Goal: Task Accomplishment & Management: Complete application form

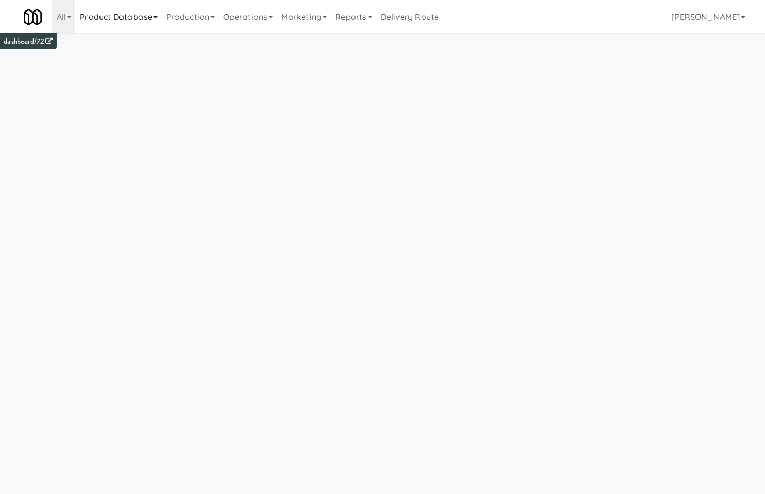
click at [77, 17] on link "Product Database" at bounding box center [118, 17] width 86 height 34
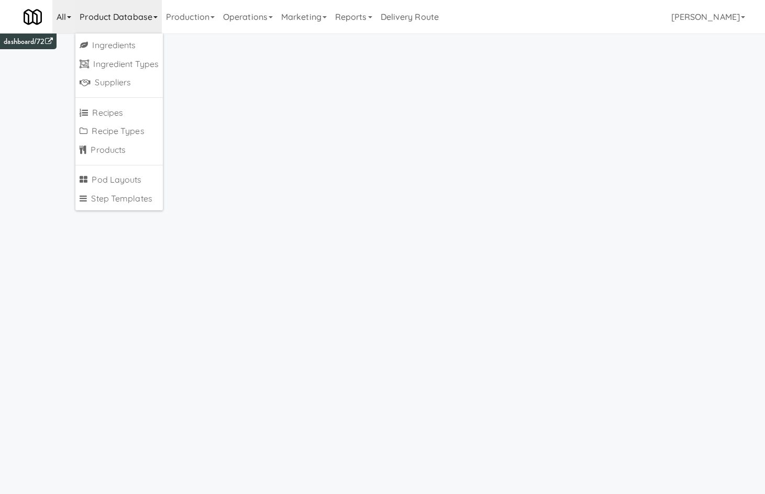
click at [67, 22] on link "All" at bounding box center [63, 17] width 23 height 34
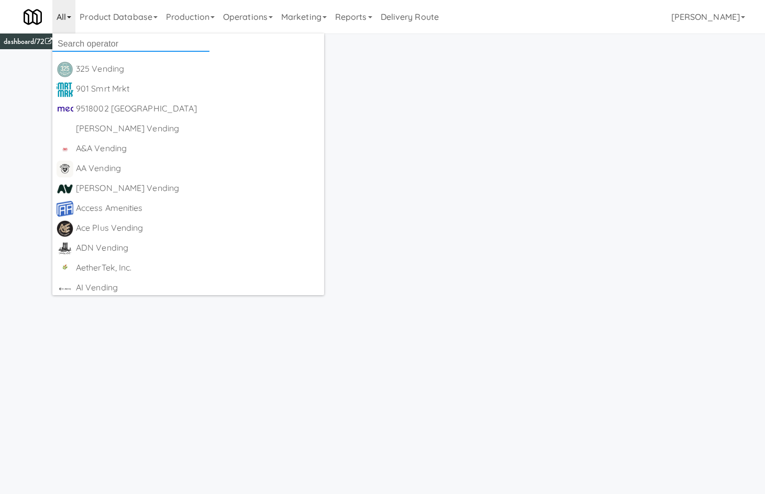
click at [89, 45] on input "text" at bounding box center [130, 44] width 157 height 16
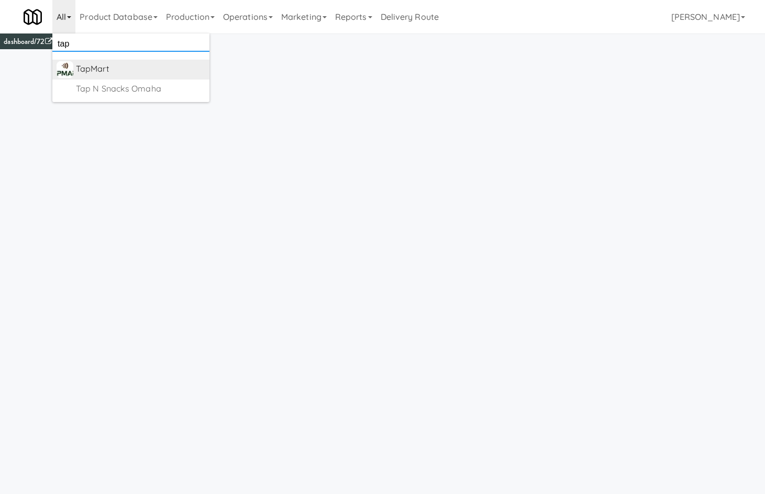
type input "tap"
click at [124, 65] on div "TapMart" at bounding box center [140, 69] width 129 height 16
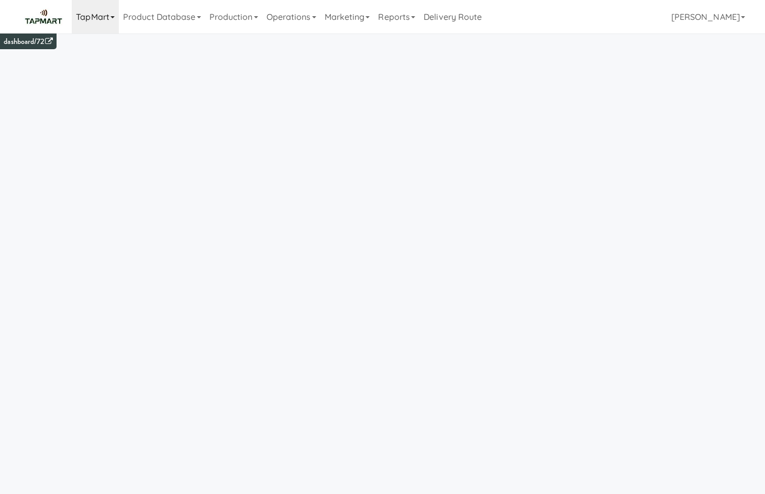
click at [97, 19] on link "TapMart" at bounding box center [95, 17] width 47 height 34
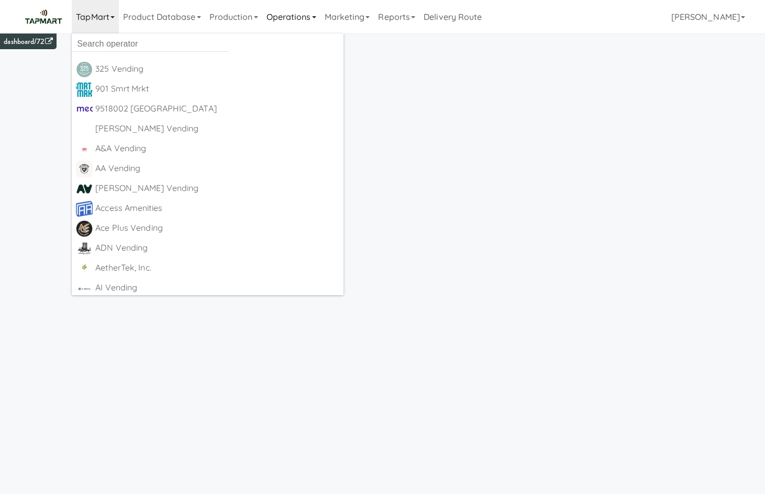
click at [286, 13] on link "Operations" at bounding box center [291, 17] width 58 height 34
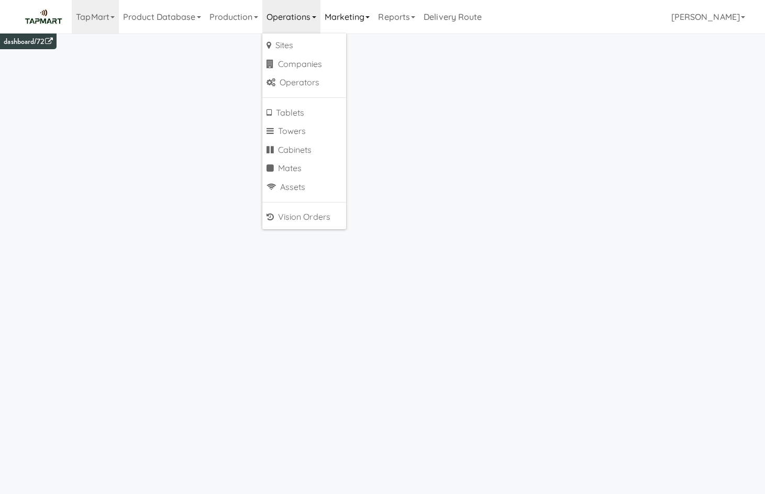
click at [367, 18] on link "Marketing" at bounding box center [348, 17] width 54 height 34
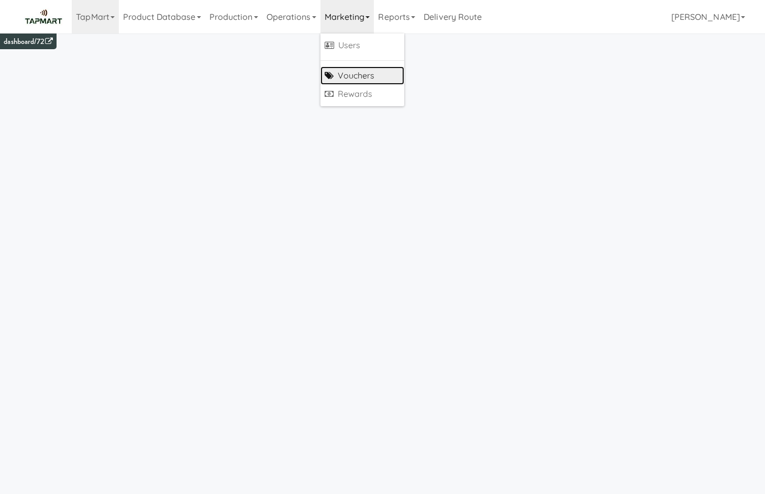
click at [370, 75] on link "Vouchers" at bounding box center [363, 76] width 84 height 19
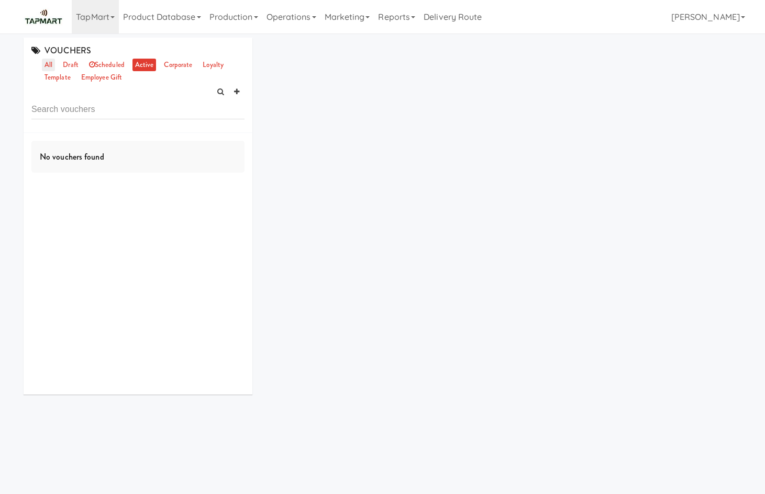
click at [53, 65] on link "all" at bounding box center [48, 65] width 13 height 13
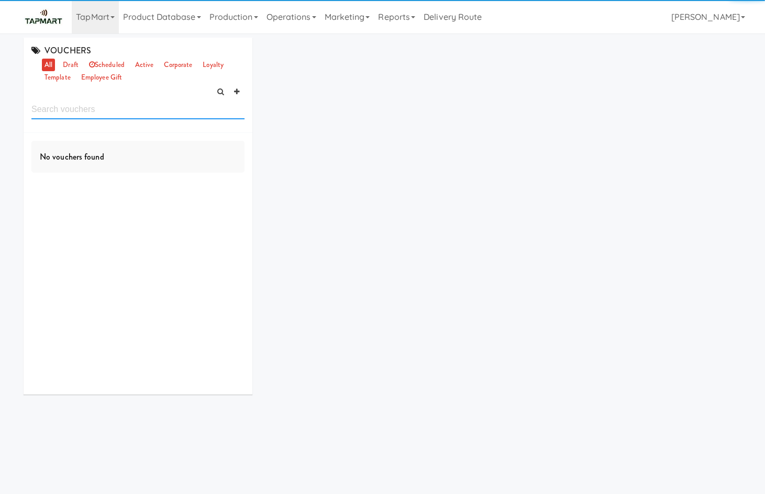
click at [81, 116] on input "text" at bounding box center [137, 109] width 213 height 19
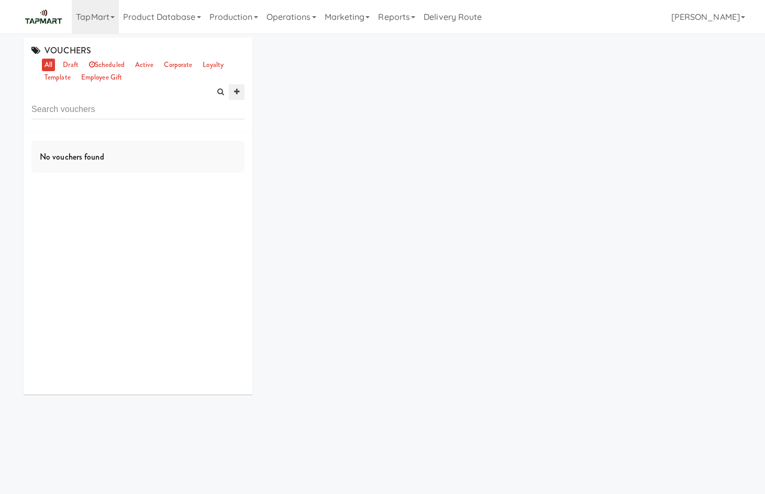
click at [241, 91] on link at bounding box center [237, 92] width 16 height 16
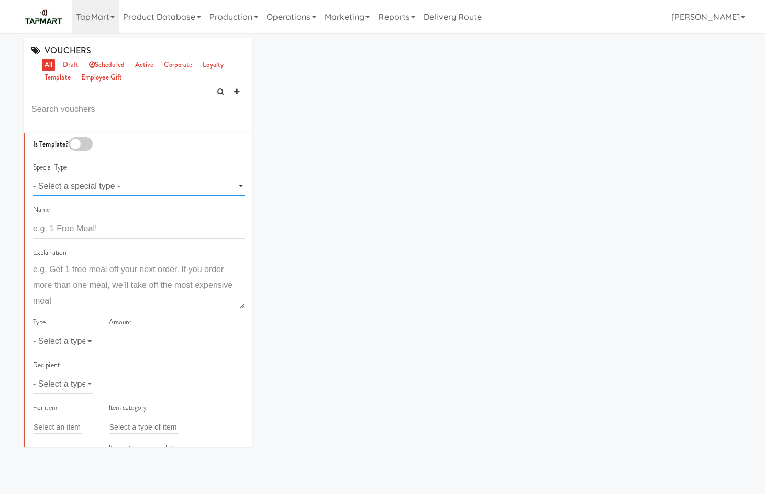
click at [147, 186] on select "- Select a special type - voting loyalty birthday employee gift" at bounding box center [139, 185] width 212 height 19
click at [130, 236] on input "text" at bounding box center [139, 228] width 212 height 19
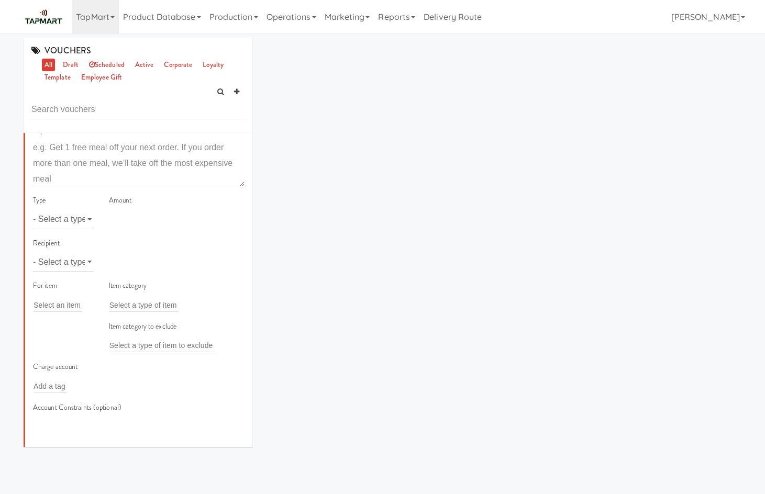
type input "20% off energy drinks"
click at [58, 225] on select "- Select a type - meal item percent amount daily amount daily meal daily item p…" at bounding box center [63, 219] width 60 height 19
select select "string:percent"
click at [33, 210] on select "- Select a type - meal item percent amount daily amount daily meal daily item p…" at bounding box center [63, 219] width 60 height 19
click at [132, 220] on input "number" at bounding box center [177, 219] width 136 height 19
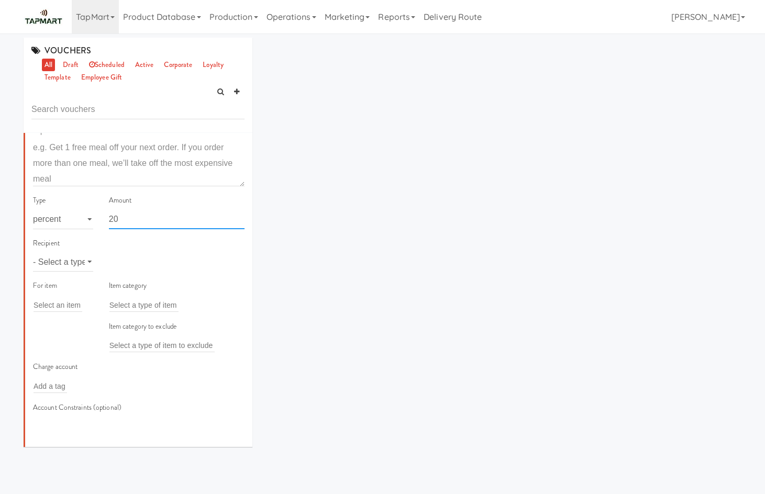
type input "20"
click at [80, 262] on select "- Select a type - user site company" at bounding box center [63, 261] width 60 height 19
select select "string:site"
click at [33, 252] on select "- Select a type - user site company" at bounding box center [63, 261] width 60 height 19
click at [173, 258] on div "Add a tag" at bounding box center [177, 262] width 136 height 15
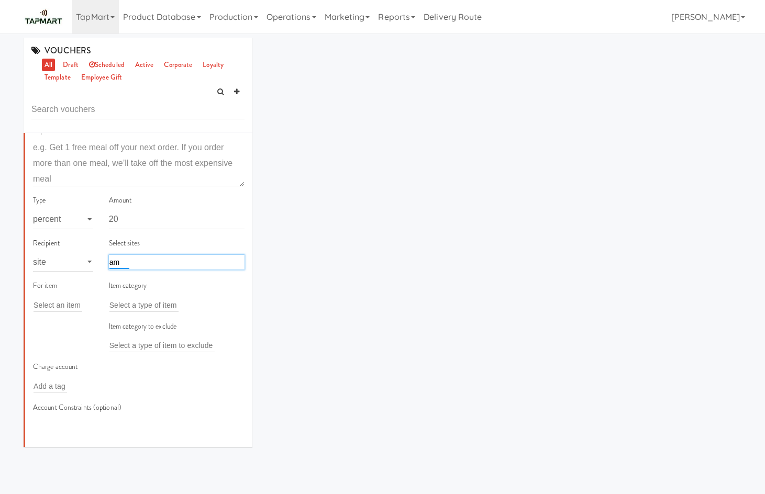
type input "a"
click at [140, 262] on div "Add a tag" at bounding box center [177, 262] width 136 height 15
type input "ameper"
click at [132, 299] on input "text" at bounding box center [143, 306] width 69 height 14
type input "e"
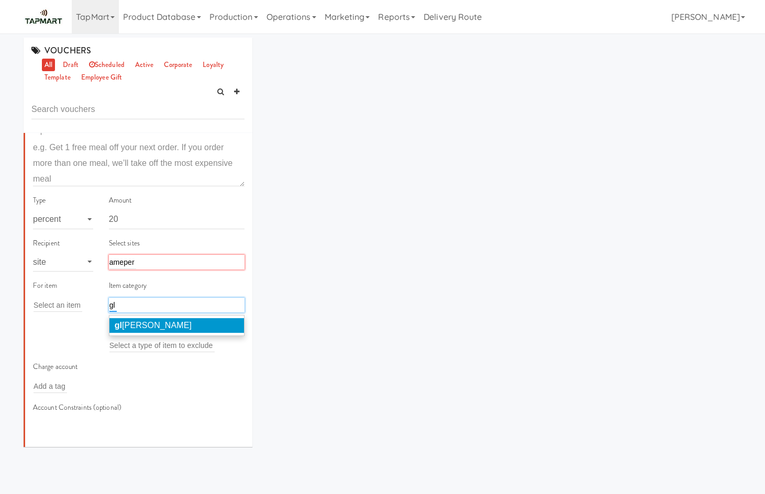
type input "g"
type input "e"
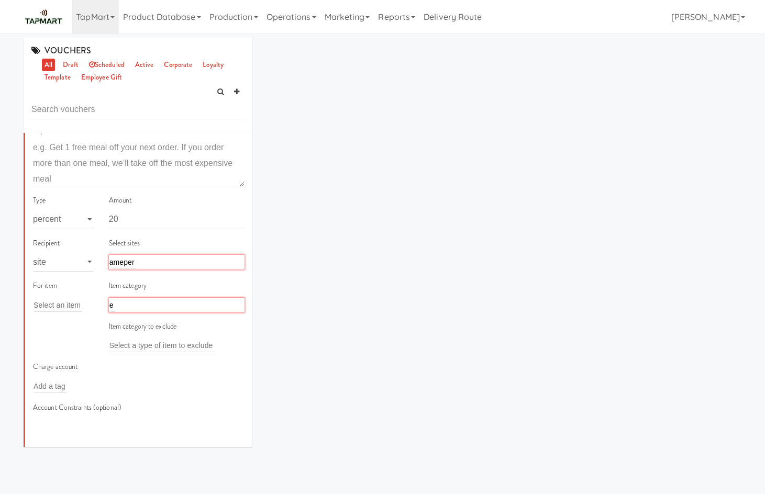
click at [137, 257] on div "ameper ameper" at bounding box center [177, 262] width 136 height 15
click at [136, 259] on div "ameper ameper" at bounding box center [177, 262] width 136 height 15
click at [135, 259] on div "ameper ameper" at bounding box center [177, 262] width 136 height 15
type input "a"
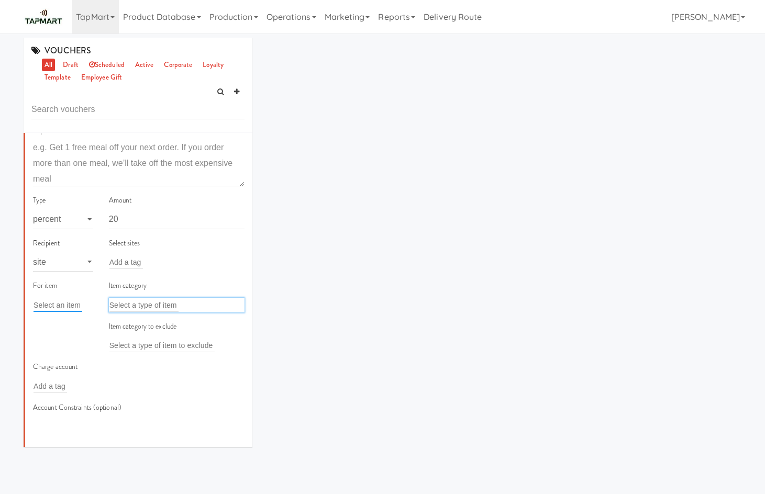
click at [67, 307] on input "text" at bounding box center [58, 306] width 49 height 14
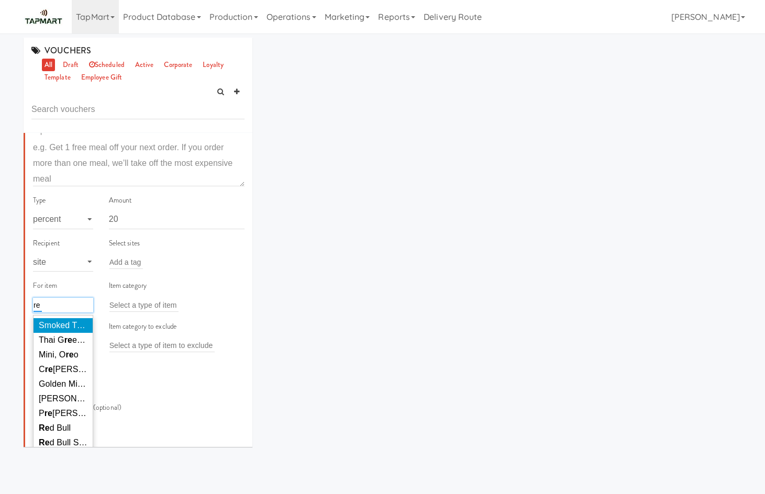
type input "red"
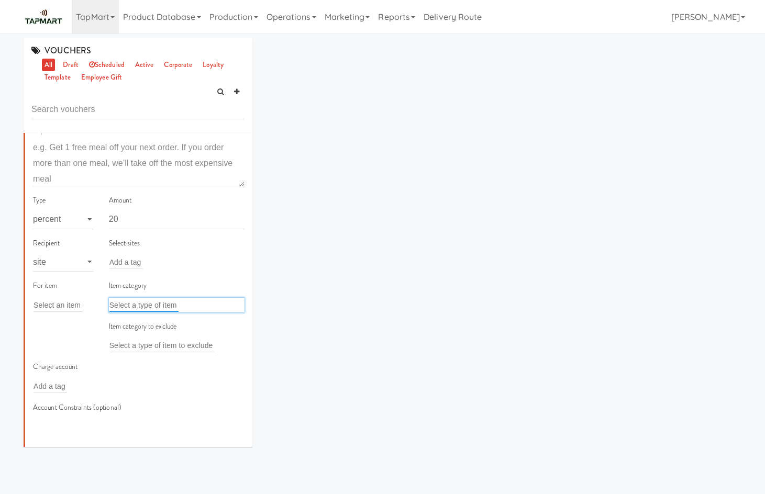
click at [153, 302] on input "text" at bounding box center [143, 306] width 69 height 14
type input "e"
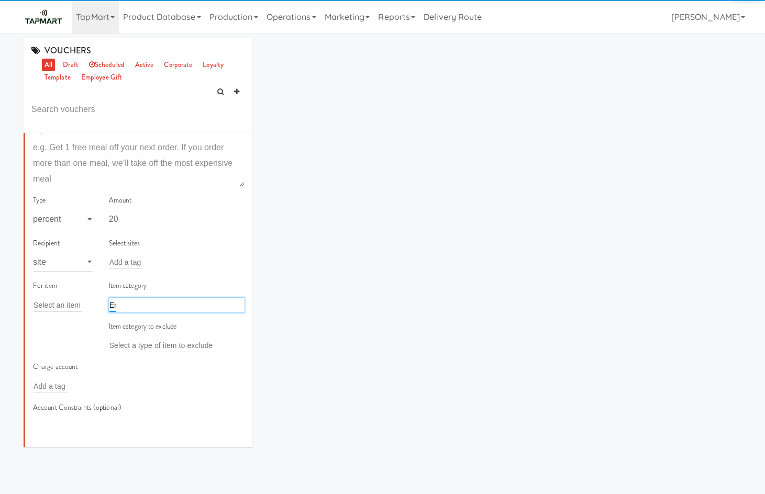
type input "Ene"
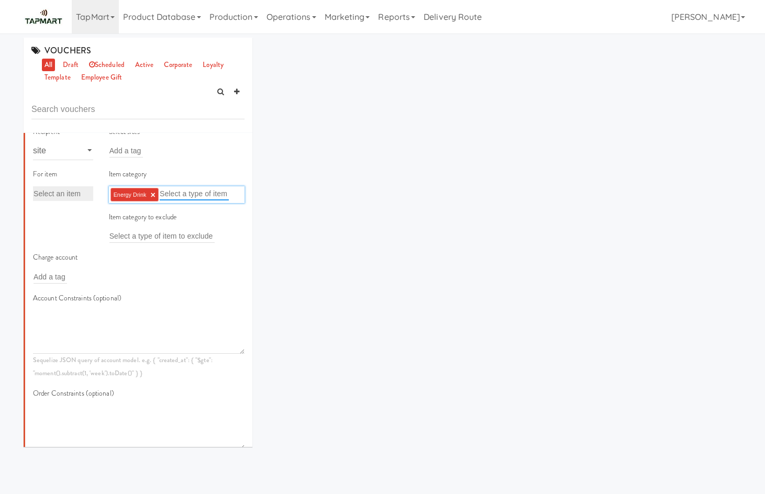
scroll to position [245, 0]
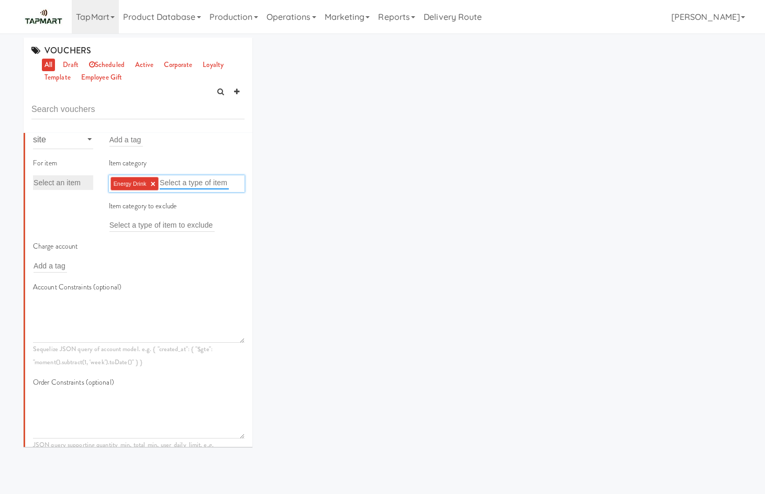
click at [197, 189] on input "text" at bounding box center [194, 183] width 69 height 14
type input "E"
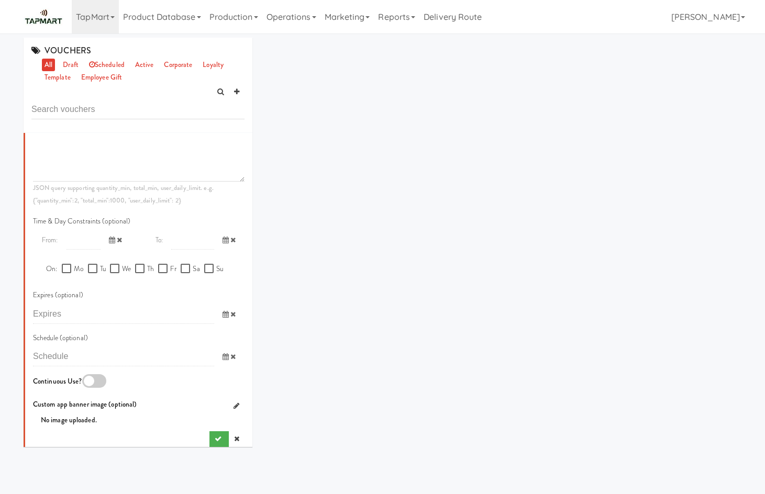
scroll to position [510, 0]
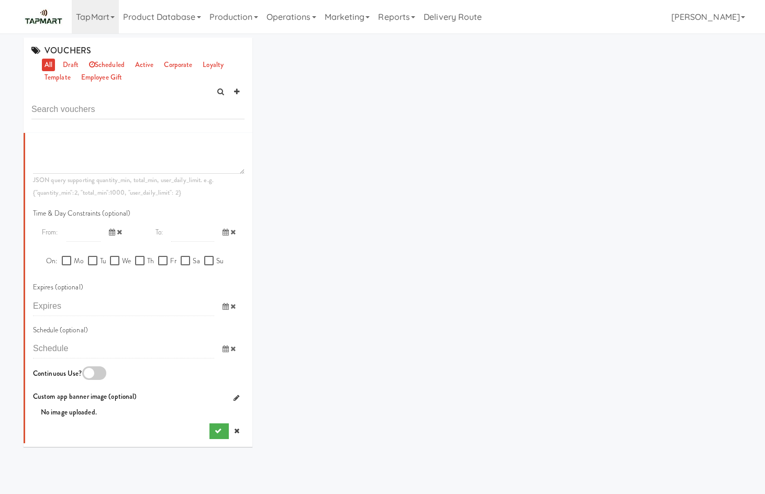
click at [98, 381] on div "Continuous Use?" at bounding box center [82, 375] width 98 height 16
click at [98, 375] on div at bounding box center [94, 374] width 24 height 14
click at [0, 0] on input "checkbox" at bounding box center [0, 0] width 0 height 0
drag, startPoint x: 102, startPoint y: 241, endPoint x: 105, endPoint y: 237, distance: 5.6
click at [103, 241] on span at bounding box center [116, 232] width 30 height 19
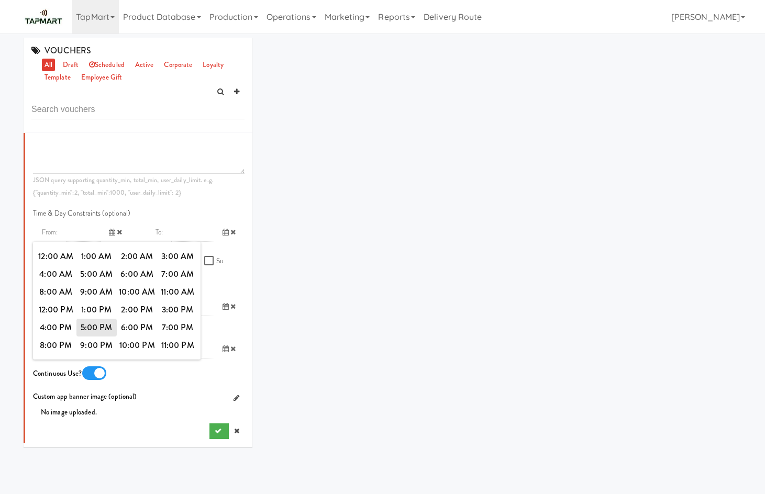
click at [109, 236] on icon at bounding box center [112, 232] width 6 height 7
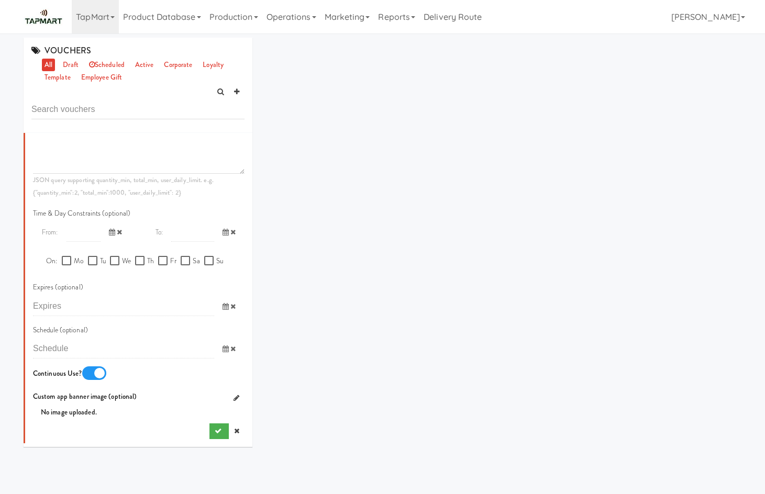
click at [109, 231] on icon at bounding box center [112, 232] width 6 height 7
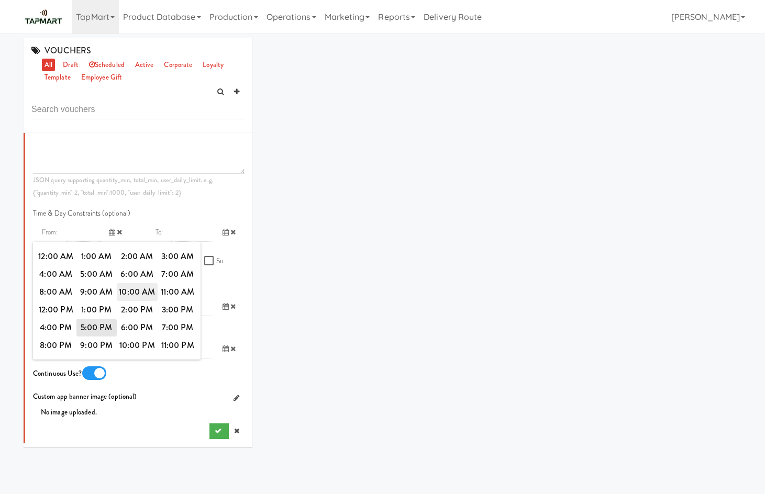
click at [129, 296] on span "10:00 AM" at bounding box center [137, 292] width 41 height 18
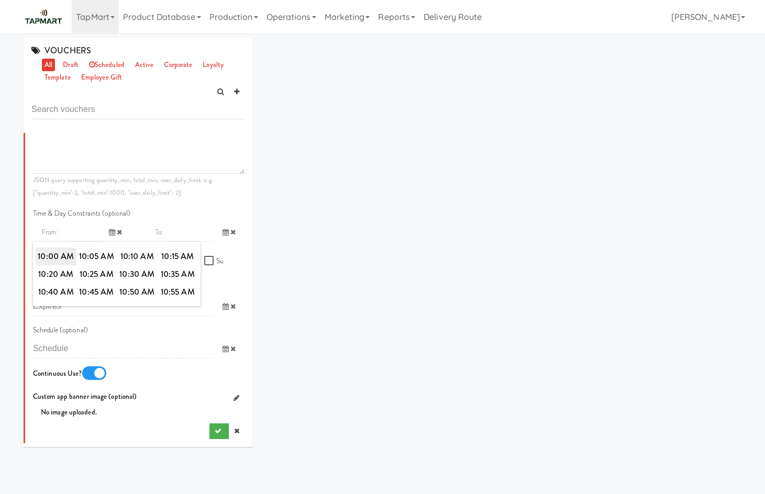
click at [72, 253] on span "10:00 AM" at bounding box center [56, 257] width 41 height 18
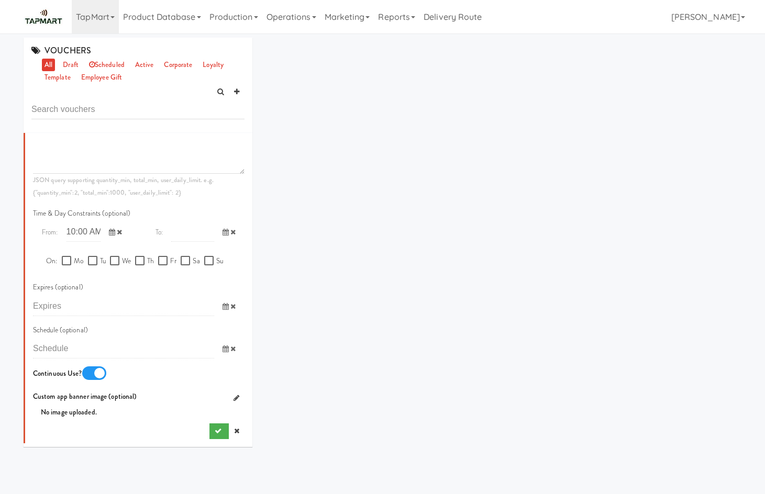
click at [119, 231] on span at bounding box center [116, 232] width 30 height 19
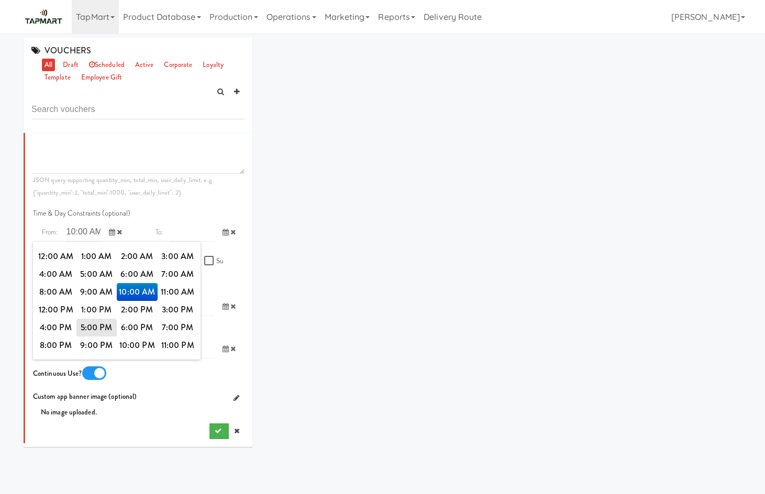
click at [117, 235] on icon at bounding box center [119, 232] width 5 height 7
drag, startPoint x: 244, startPoint y: 345, endPoint x: 257, endPoint y: 337, distance: 14.8
click at [255, 338] on div "VOUCHERS all draft scheduled active corporate loyalty template employee gift Is…" at bounding box center [138, 246] width 245 height 417
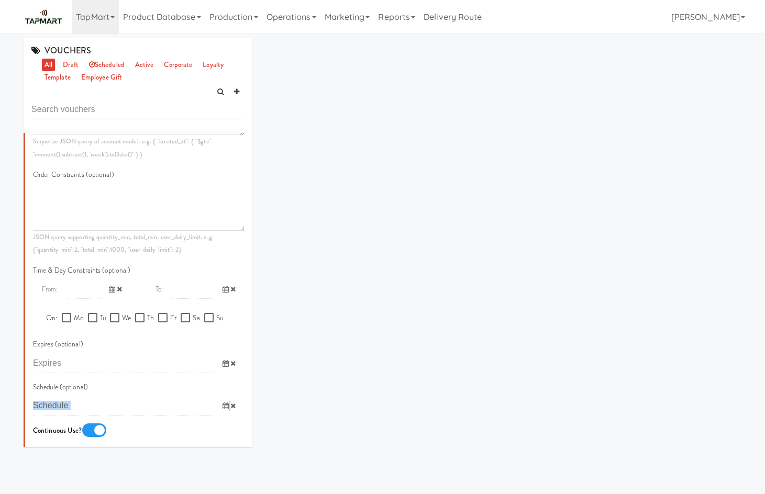
scroll to position [445, 0]
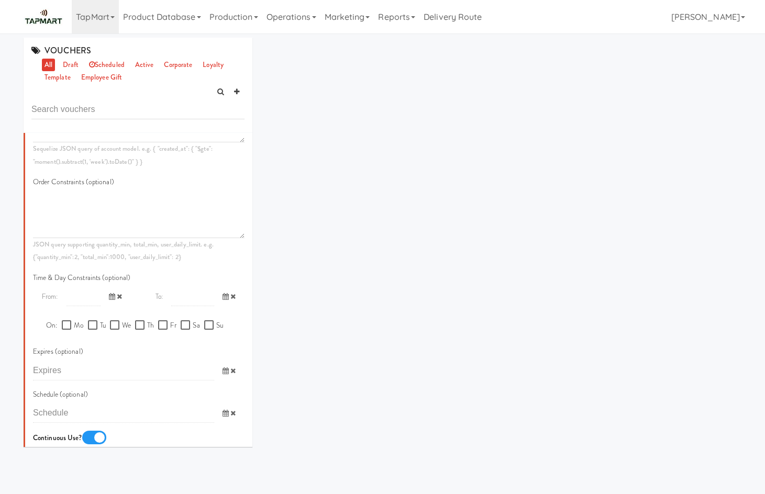
click at [109, 297] on icon at bounding box center [112, 296] width 6 height 7
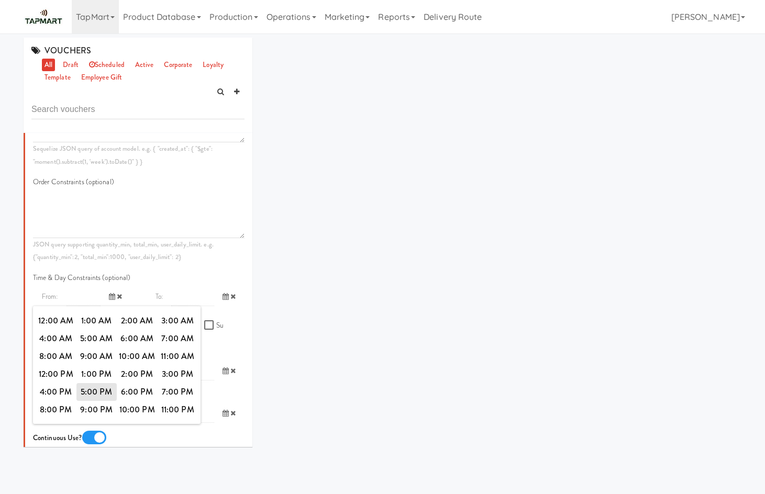
click at [137, 272] on div "Time & Day Constraints (optional)" at bounding box center [138, 280] width 227 height 16
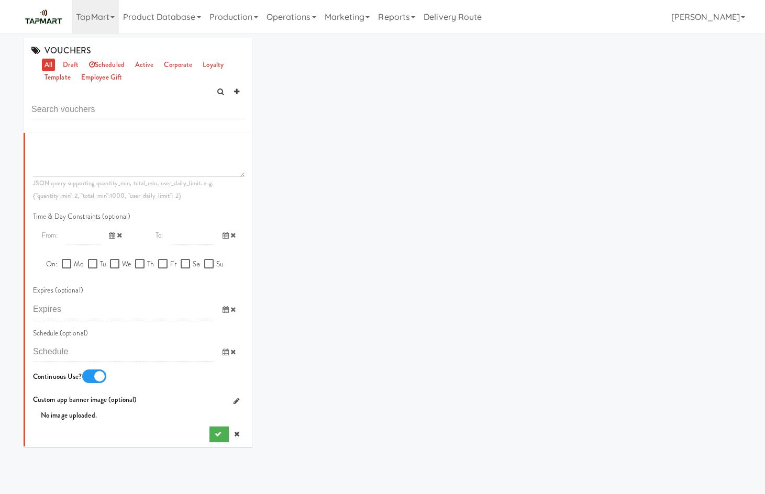
scroll to position [510, 0]
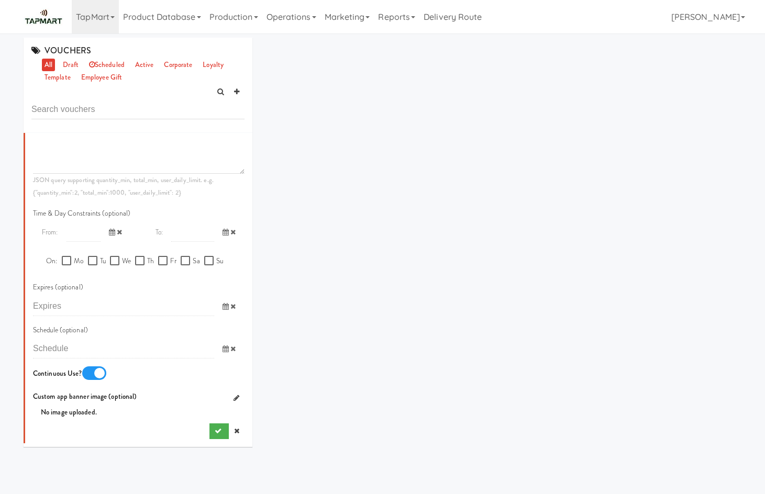
click at [223, 305] on icon at bounding box center [226, 306] width 6 height 7
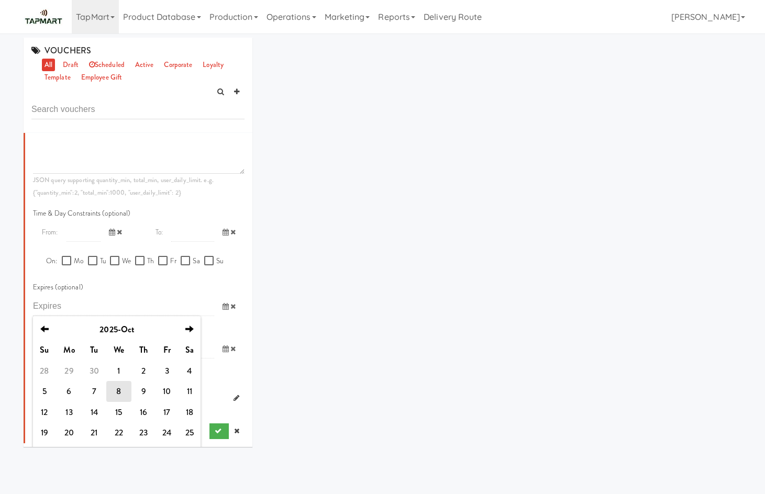
click at [223, 352] on icon at bounding box center [226, 349] width 6 height 7
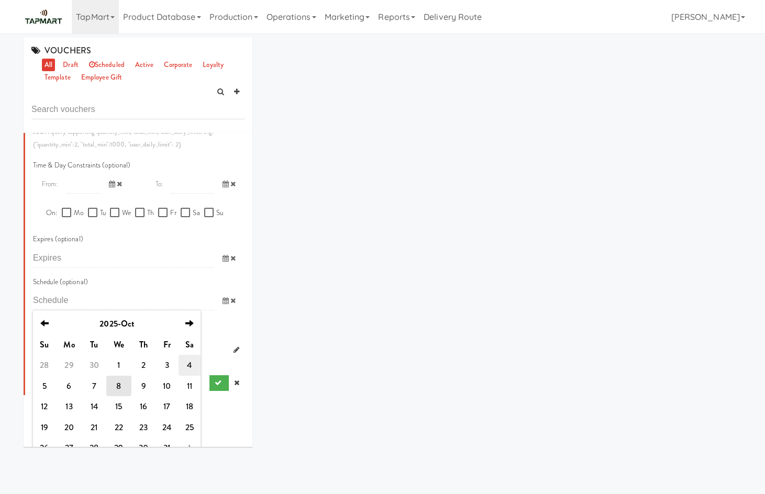
scroll to position [592, 0]
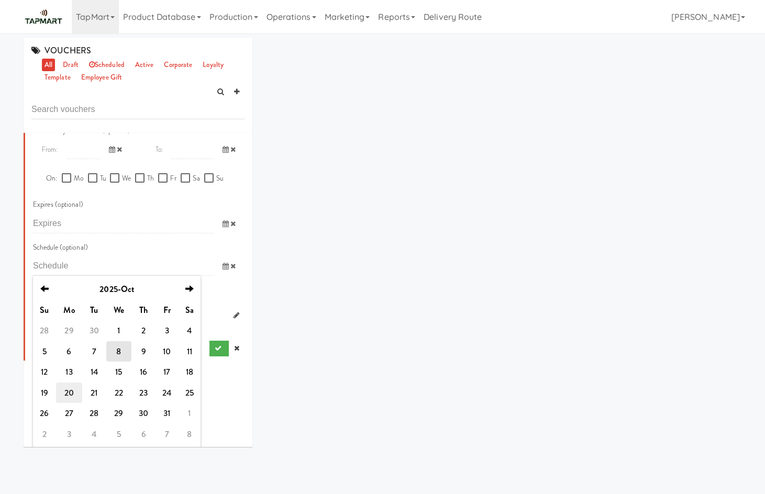
click at [64, 392] on td "20" at bounding box center [69, 393] width 26 height 21
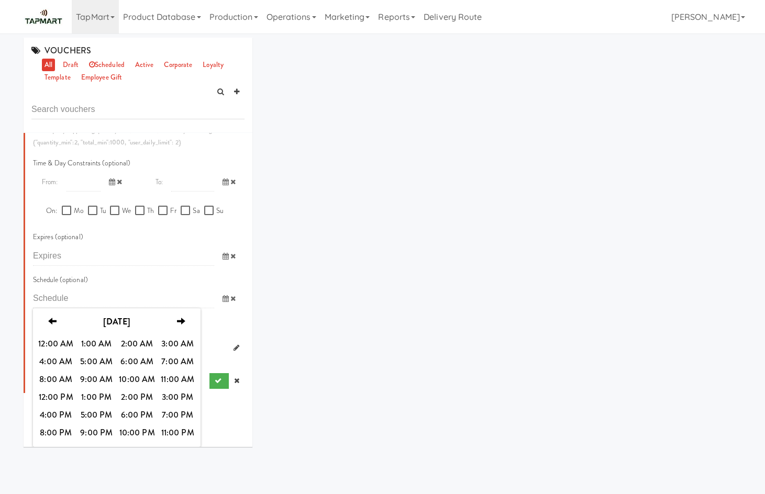
click at [146, 377] on span "10:00 AM" at bounding box center [137, 380] width 41 height 18
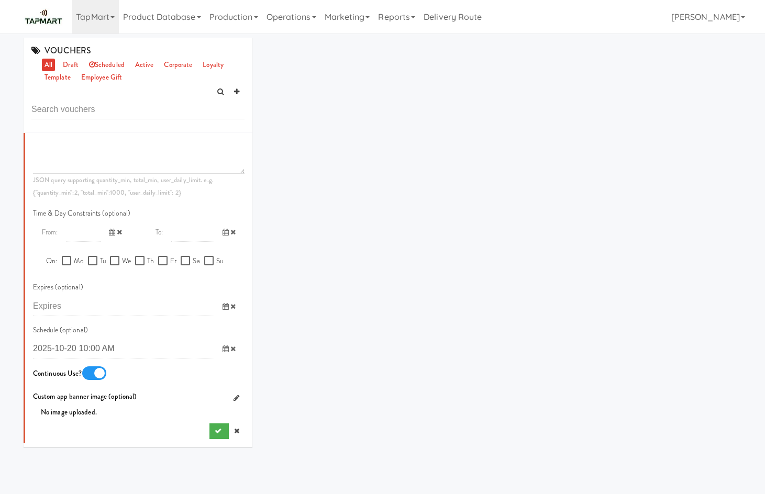
scroll to position [510, 0]
click at [223, 309] on icon at bounding box center [226, 306] width 6 height 7
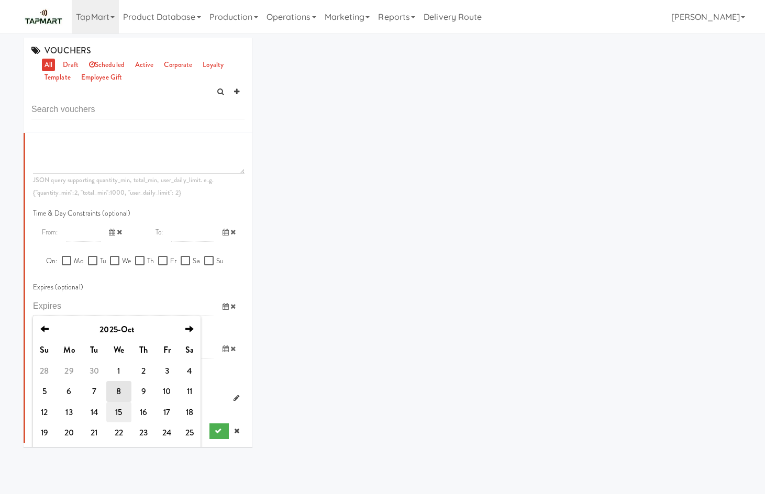
scroll to position [550, 0]
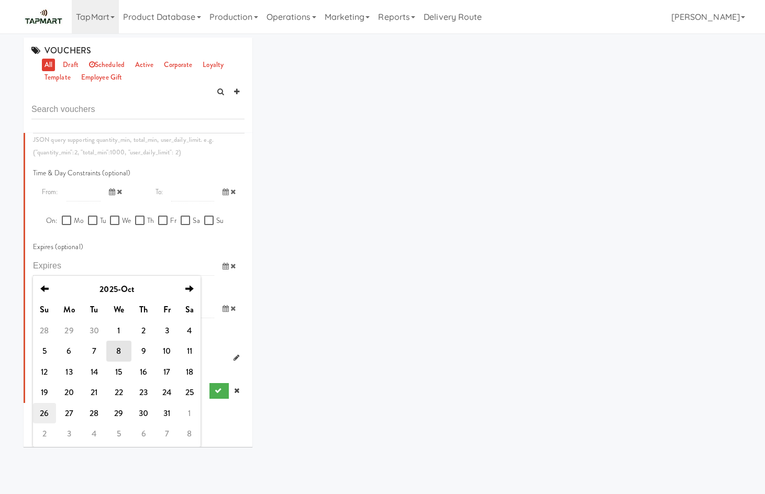
click at [49, 417] on td "26" at bounding box center [44, 413] width 23 height 21
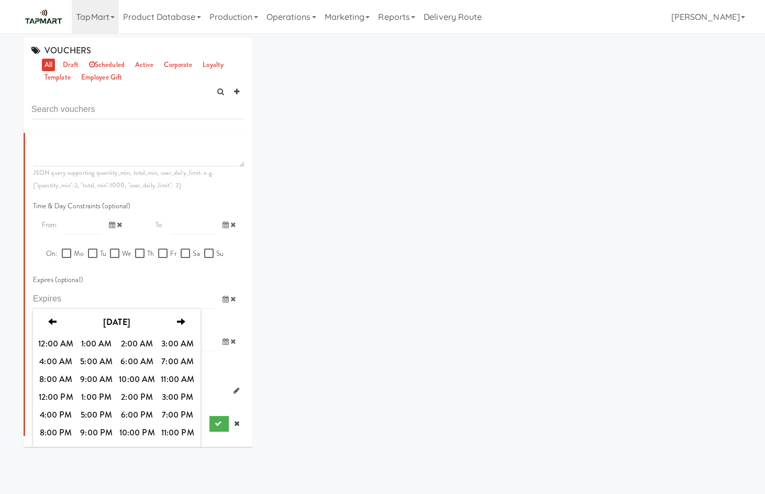
click at [171, 434] on span "11:00 PM" at bounding box center [178, 433] width 41 height 18
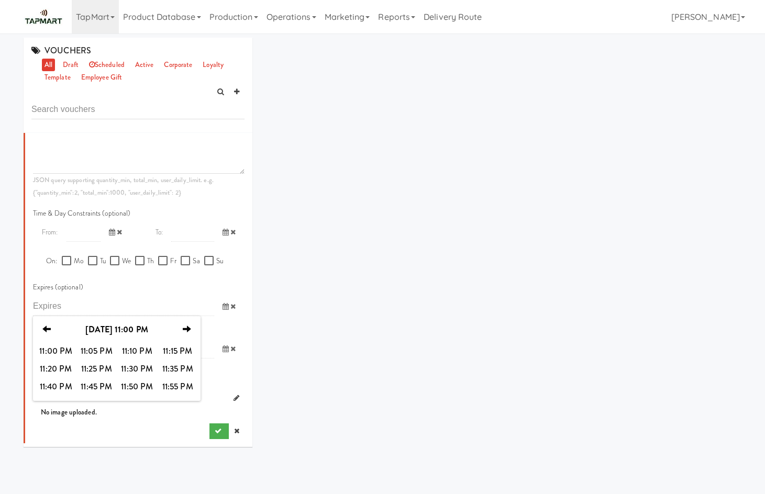
click at [179, 388] on span "11:55 PM" at bounding box center [178, 387] width 41 height 18
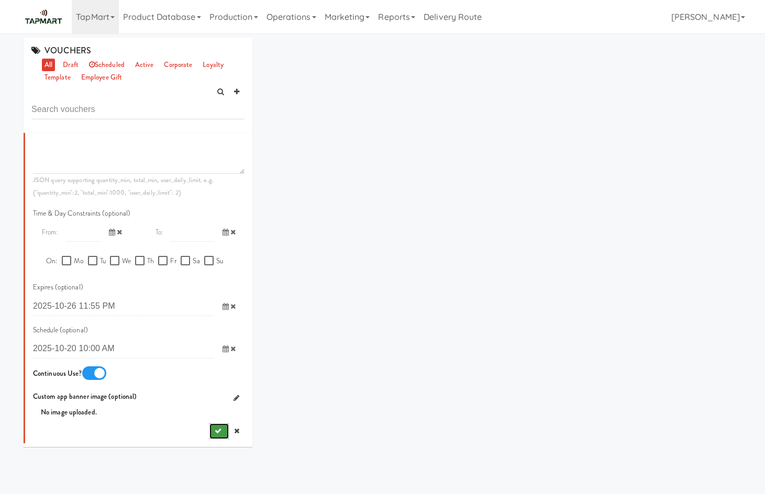
click at [215, 430] on icon "submit" at bounding box center [218, 431] width 7 height 7
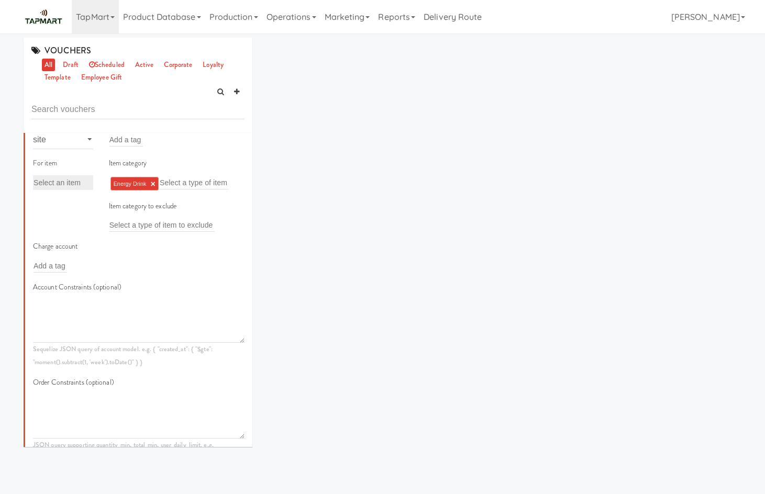
scroll to position [122, 0]
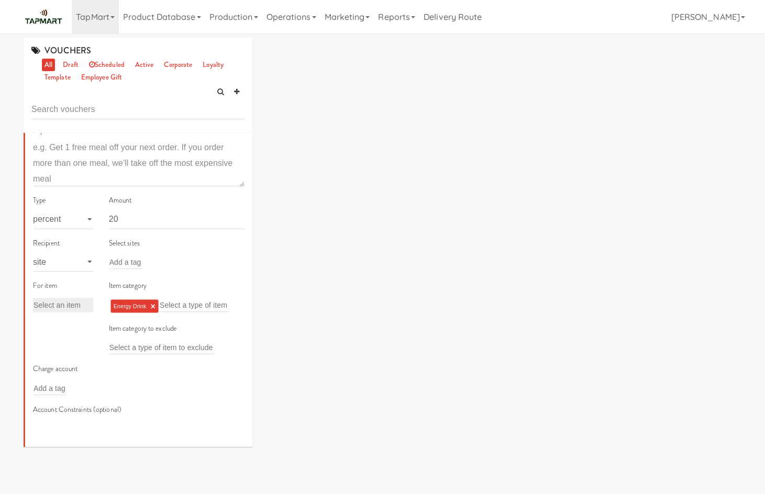
click at [184, 298] on div "Energy Drink × Select a type of item" at bounding box center [177, 306] width 136 height 17
click at [131, 273] on div "Select sites Add a tag" at bounding box center [176, 257] width 151 height 41
click at [129, 265] on input "text" at bounding box center [126, 263] width 34 height 14
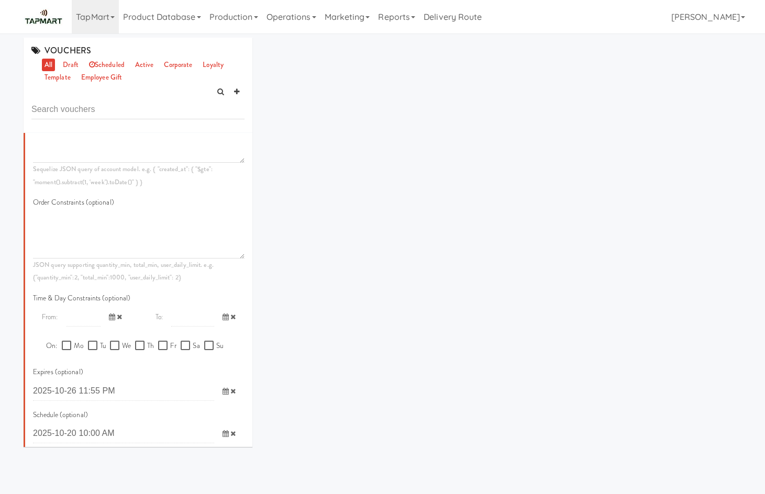
scroll to position [510, 0]
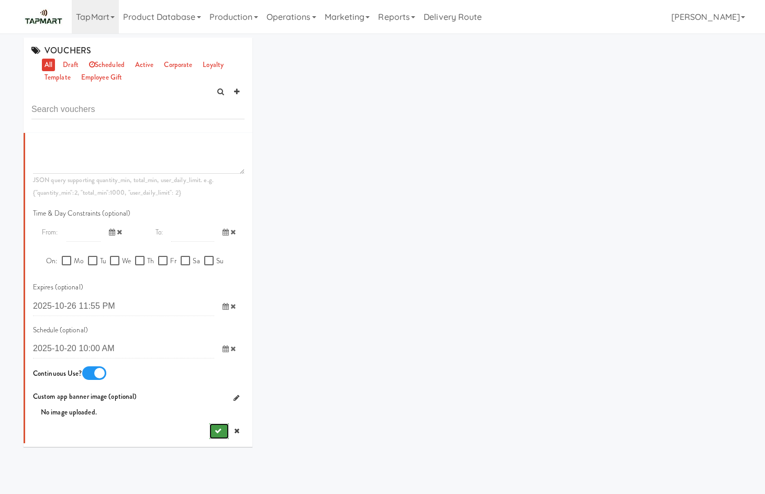
click at [215, 428] on icon "submit" at bounding box center [218, 431] width 7 height 7
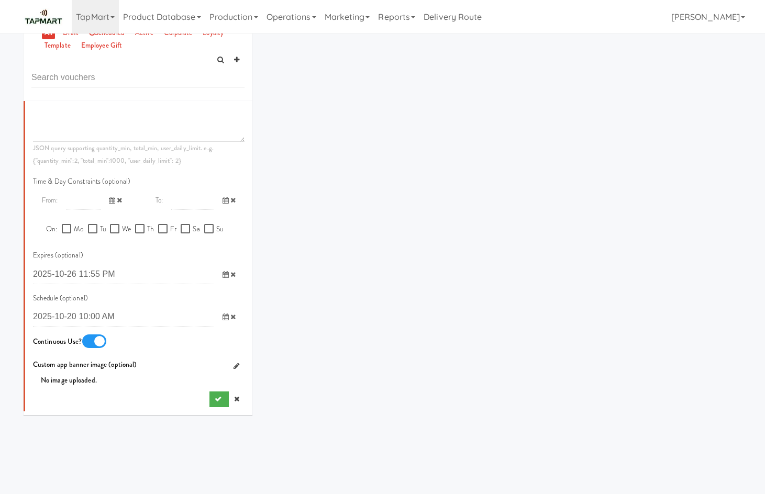
scroll to position [34, 0]
click at [231, 397] on link at bounding box center [237, 398] width 16 height 16
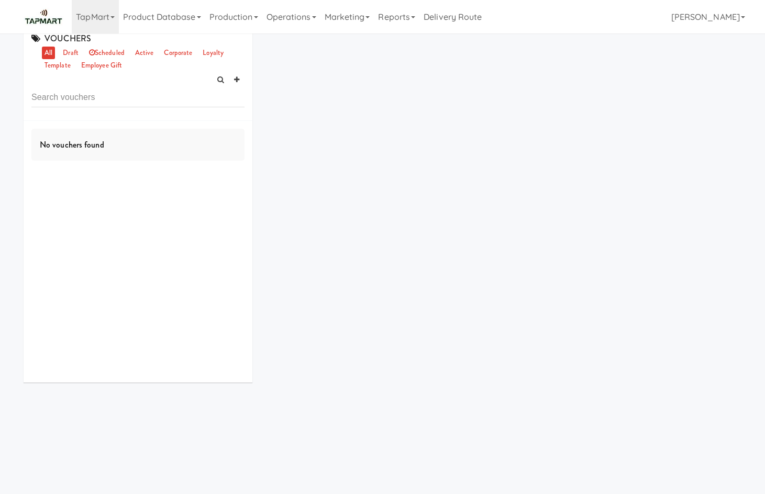
scroll to position [0, 0]
